Goal: Task Accomplishment & Management: Use online tool/utility

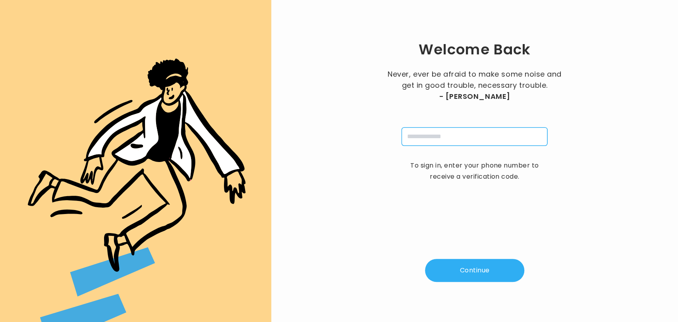
click at [433, 144] on input "tel" at bounding box center [474, 136] width 146 height 18
type input "**********"
click at [465, 268] on button "Continue" at bounding box center [474, 270] width 99 height 23
type input "*"
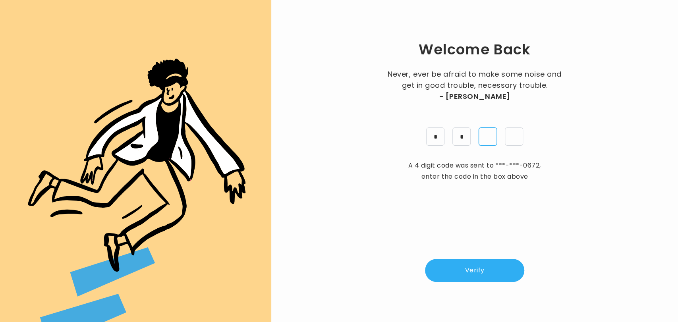
type input "*"
click at [465, 268] on button "Verify" at bounding box center [474, 270] width 99 height 23
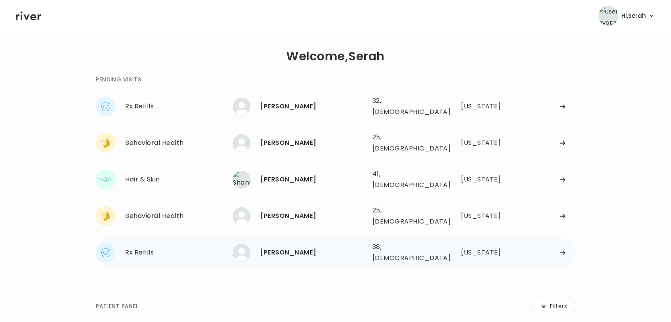
click at [271, 247] on div "[PERSON_NAME]" at bounding box center [313, 252] width 106 height 11
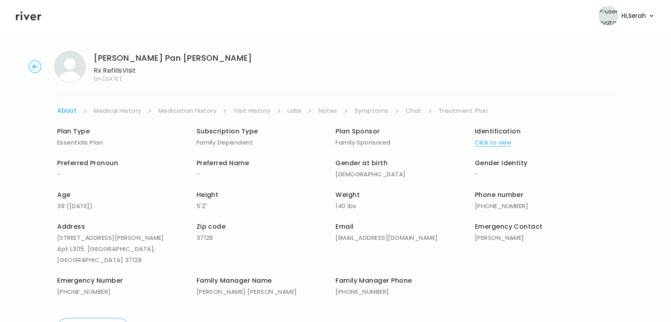
click at [414, 108] on link "Chat" at bounding box center [414, 110] width 16 height 11
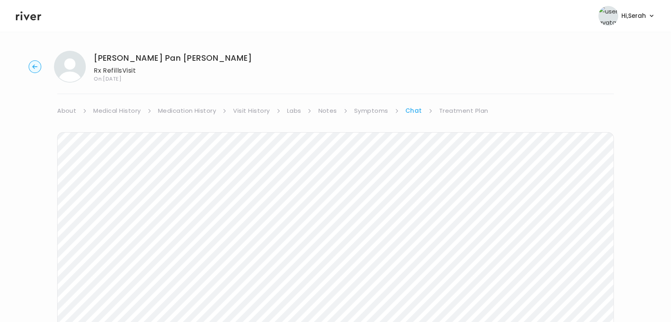
scroll to position [76, 0]
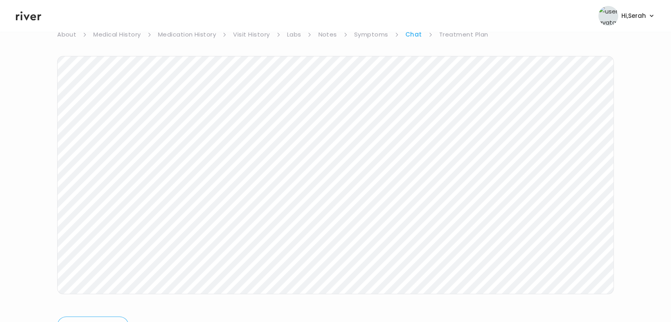
click at [448, 37] on link "Treatment Plan" at bounding box center [463, 34] width 49 height 11
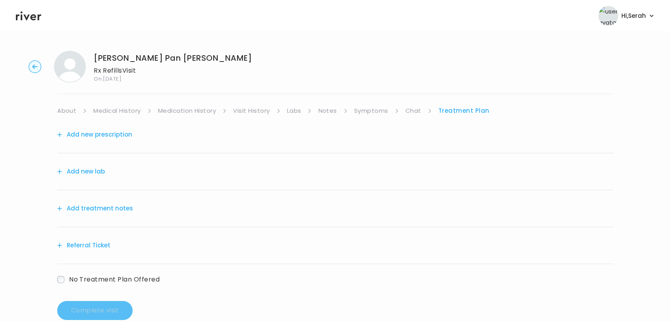
click at [98, 210] on button "Add treatment notes" at bounding box center [95, 208] width 76 height 11
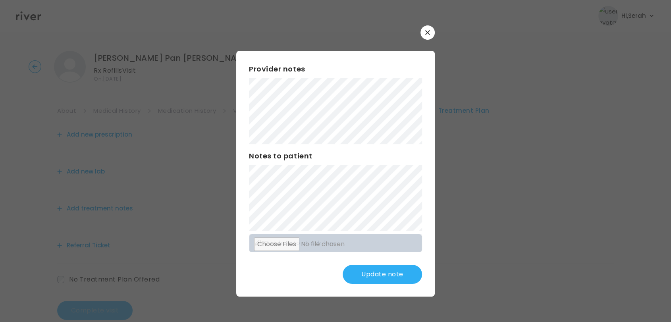
click at [374, 281] on button "Update note" at bounding box center [382, 274] width 79 height 19
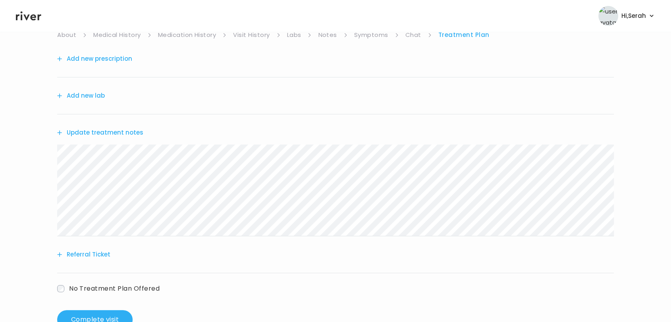
scroll to position [76, 0]
click at [76, 316] on button "Complete visit" at bounding box center [94, 319] width 75 height 19
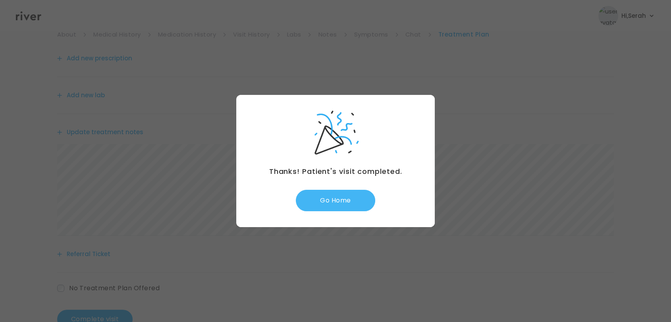
click at [340, 198] on button "Go Home" at bounding box center [335, 200] width 79 height 21
